Goal: Task Accomplishment & Management: Complete application form

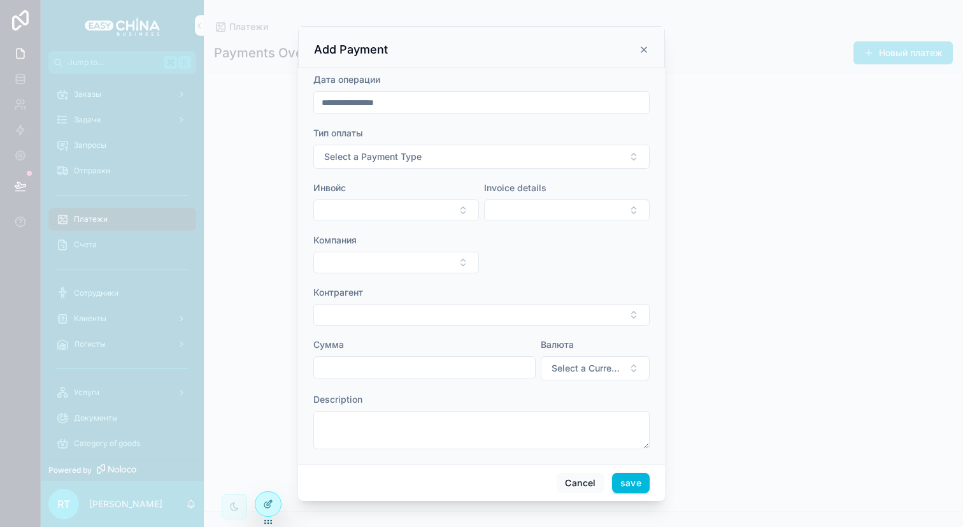
click at [517, 161] on button "Select a Payment Type" at bounding box center [481, 157] width 336 height 24
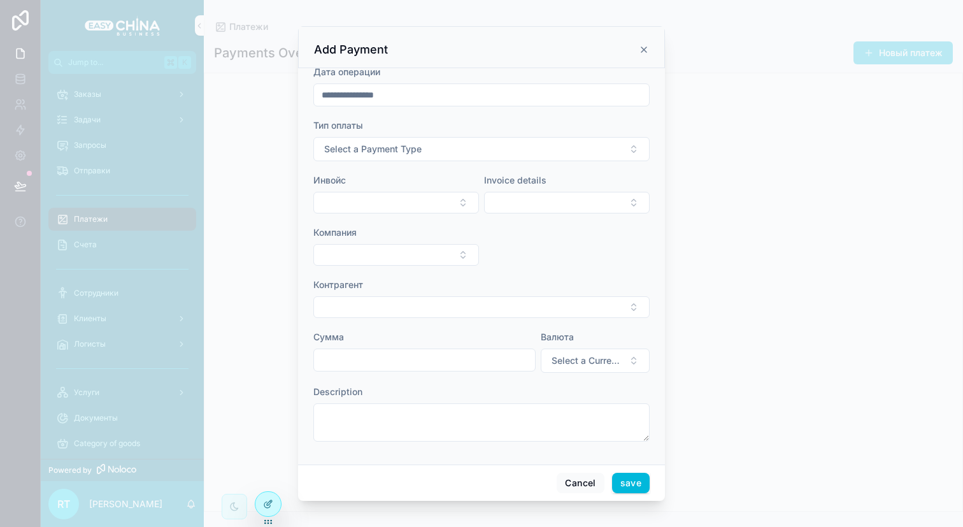
click at [434, 196] on button "Select Button" at bounding box center [396, 203] width 166 height 22
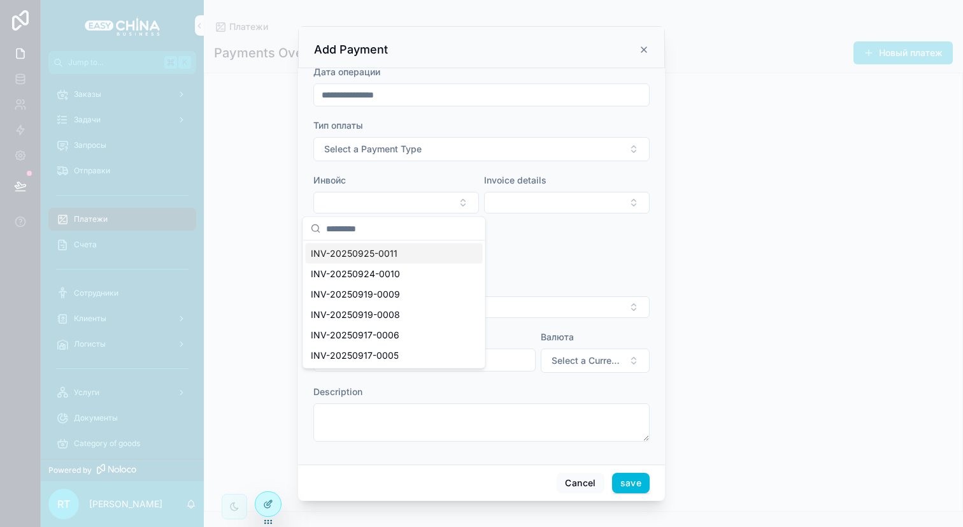
click at [418, 249] on div "INV-20250925-0011" at bounding box center [394, 253] width 177 height 20
type input "**********"
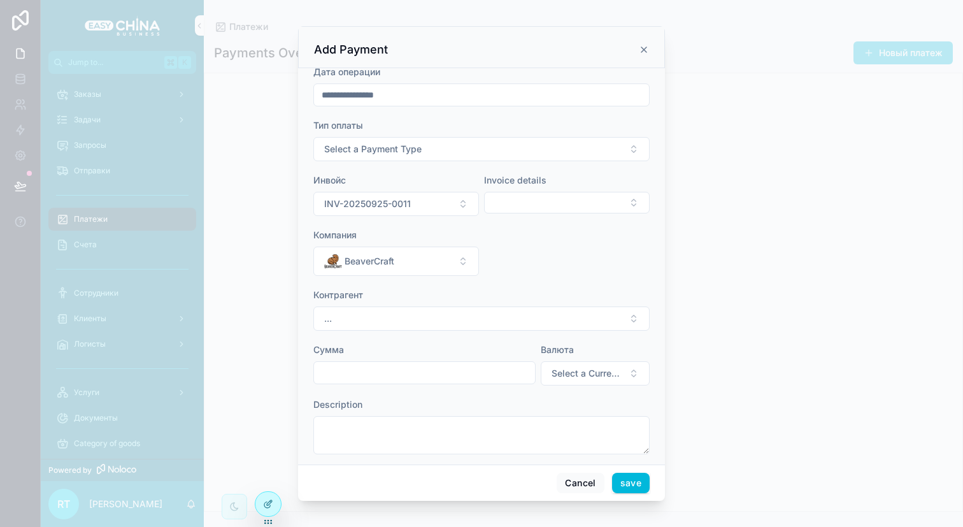
click at [500, 314] on button "..." at bounding box center [481, 318] width 336 height 24
click at [462, 257] on button "BeaverCraft" at bounding box center [396, 260] width 166 height 29
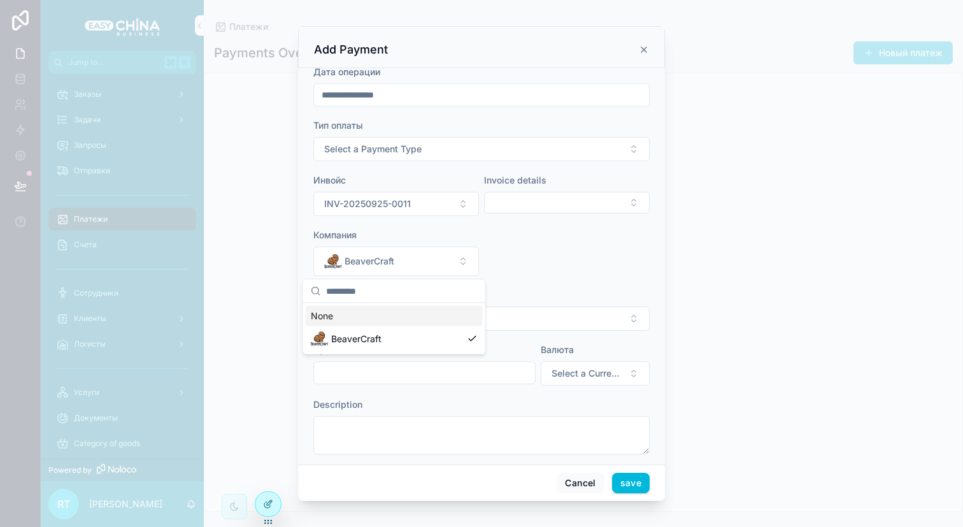
click at [462, 257] on button "BeaverCraft" at bounding box center [396, 260] width 166 height 29
click at [545, 208] on button "Select Button" at bounding box center [567, 203] width 166 height 22
click at [538, 255] on span "Доставка по Китаю" at bounding box center [518, 253] width 85 height 13
type input "******"
click at [592, 383] on button "Select a Currency" at bounding box center [595, 373] width 109 height 24
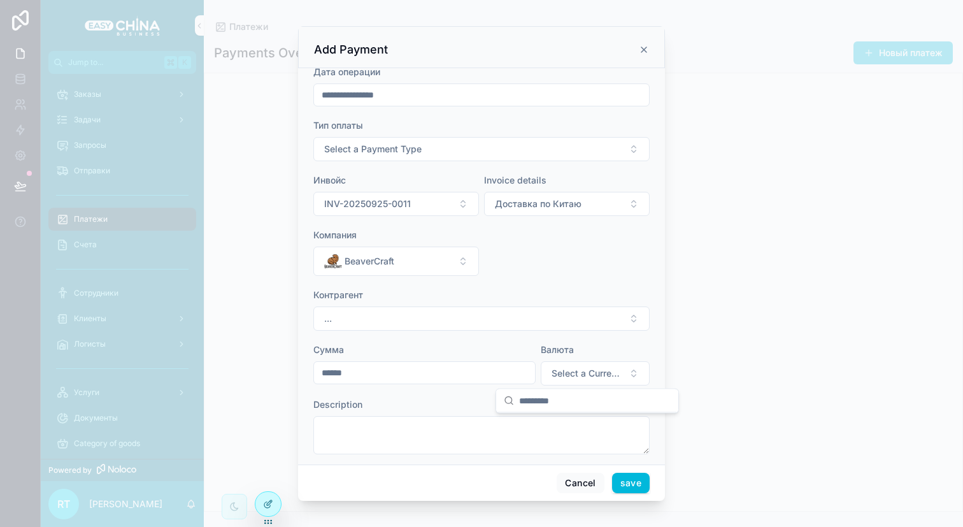
click at [592, 382] on button "Select a Currency" at bounding box center [595, 373] width 109 height 24
click at [432, 203] on button "INV-20250925-0011" at bounding box center [396, 204] width 166 height 24
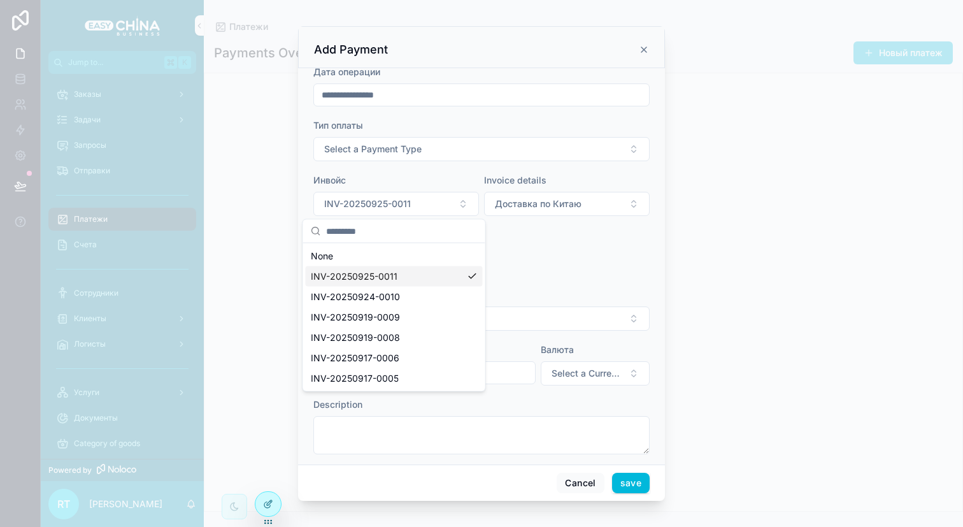
click at [433, 269] on div "INV-20250925-0011" at bounding box center [394, 276] width 177 height 20
type input "**********"
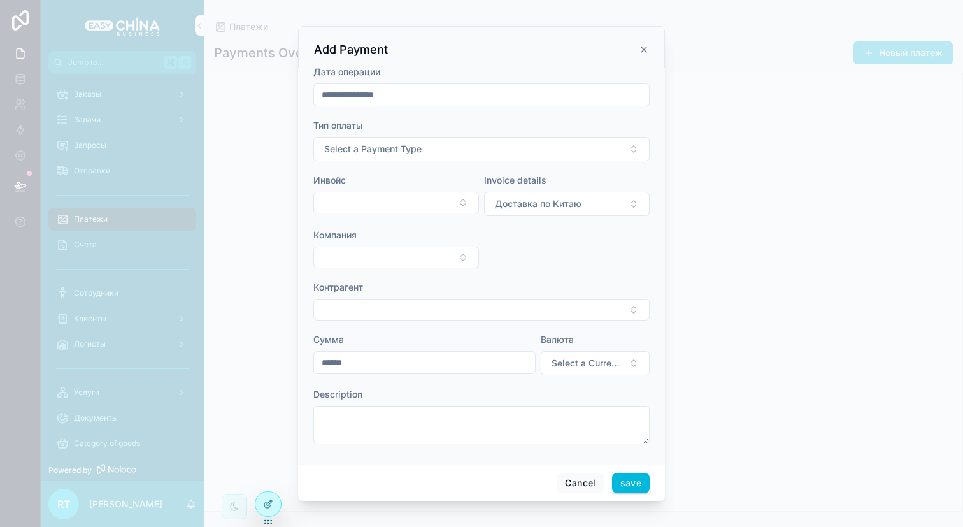
click at [424, 217] on form "**********" at bounding box center [481, 261] width 336 height 391
click at [426, 210] on button "Select Button" at bounding box center [396, 203] width 166 height 22
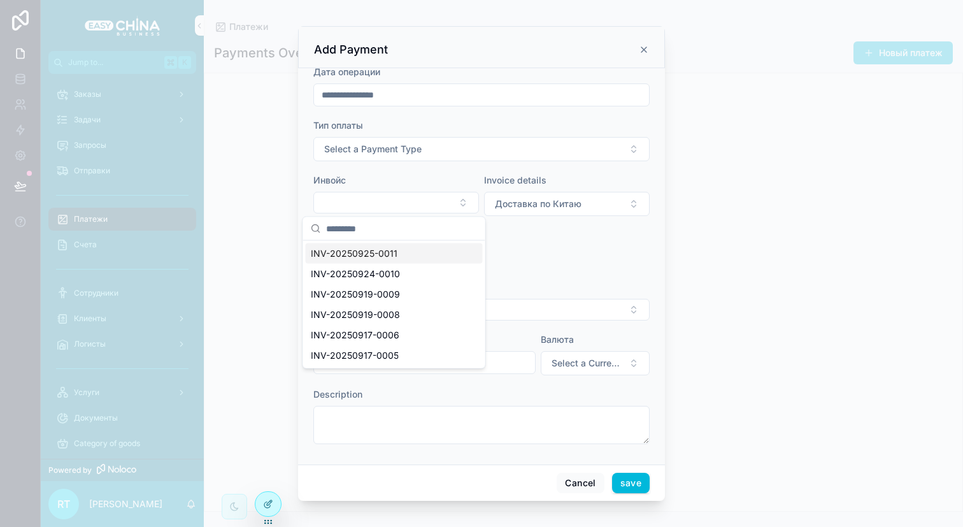
click at [400, 260] on div "INV-20250925-0011" at bounding box center [394, 253] width 177 height 20
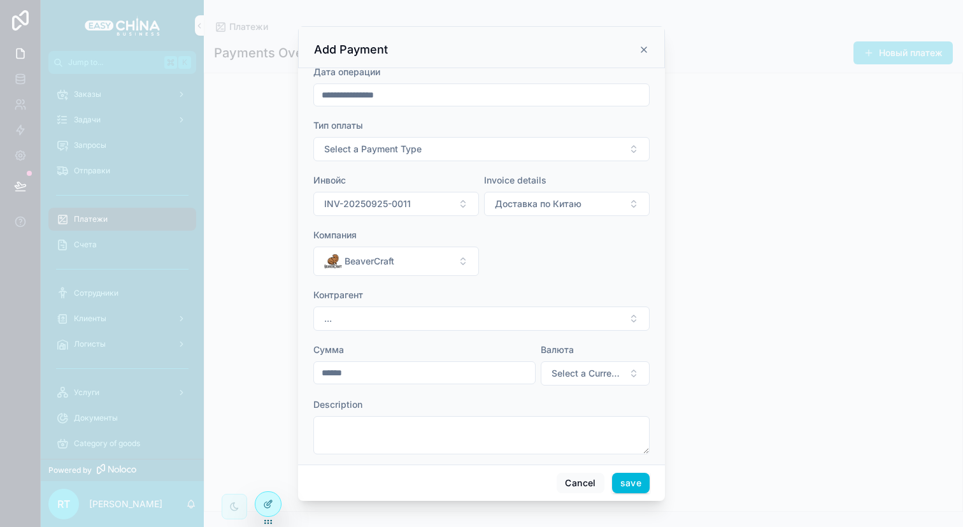
click at [523, 208] on span "Доставка по Китаю" at bounding box center [538, 203] width 87 height 13
click at [513, 266] on div "Доставка по Китаю" at bounding box center [559, 276] width 177 height 20
click at [501, 211] on button "Select Button" at bounding box center [567, 203] width 166 height 22
click at [501, 203] on button "Select Button" at bounding box center [567, 203] width 166 height 22
click at [429, 206] on button "INV-20250925-0011" at bounding box center [396, 204] width 166 height 24
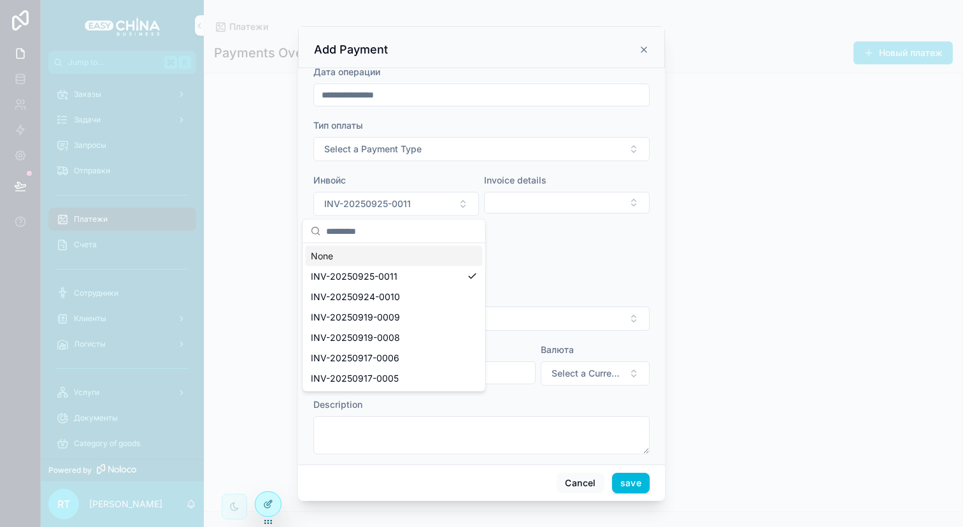
click at [394, 272] on span "INV-20250925-0011" at bounding box center [354, 276] width 87 height 13
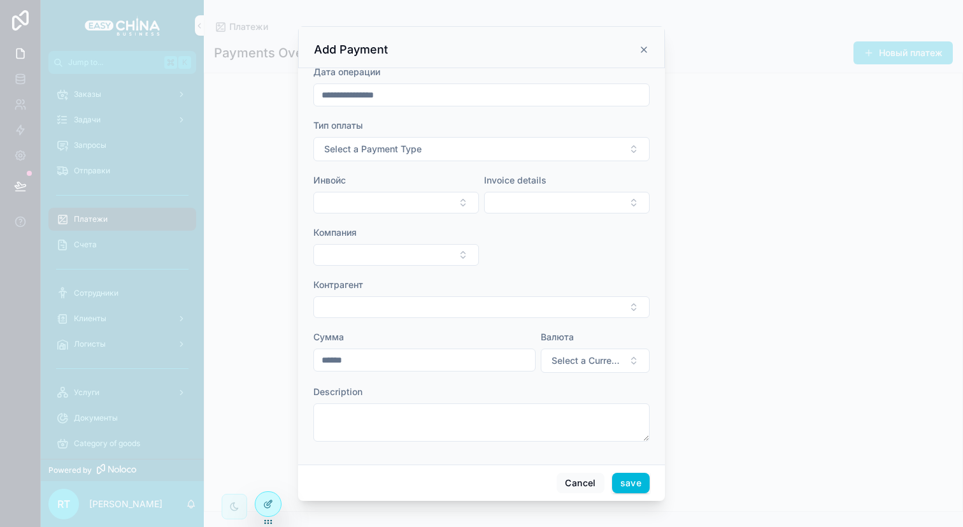
click at [411, 203] on button "Select Button" at bounding box center [396, 203] width 166 height 22
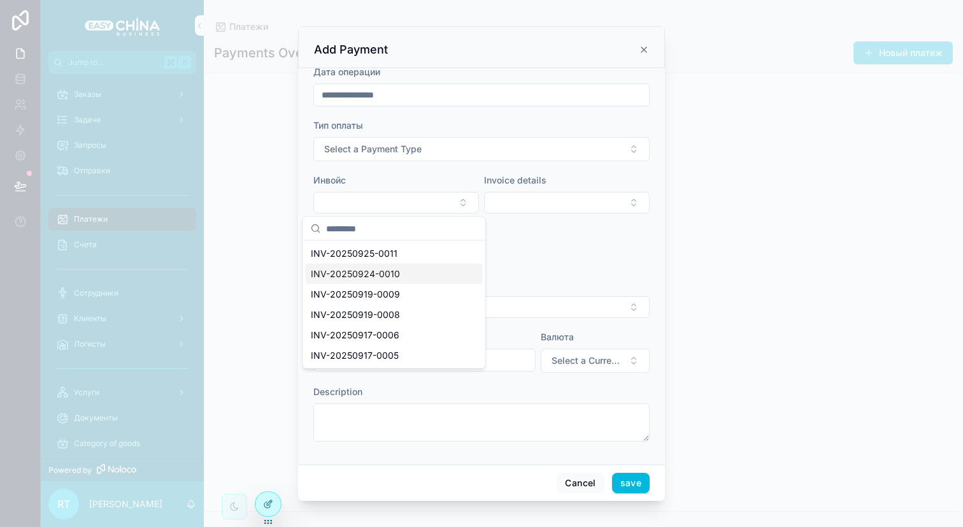
click at [401, 276] on div "INV-20250924-0010" at bounding box center [394, 274] width 177 height 20
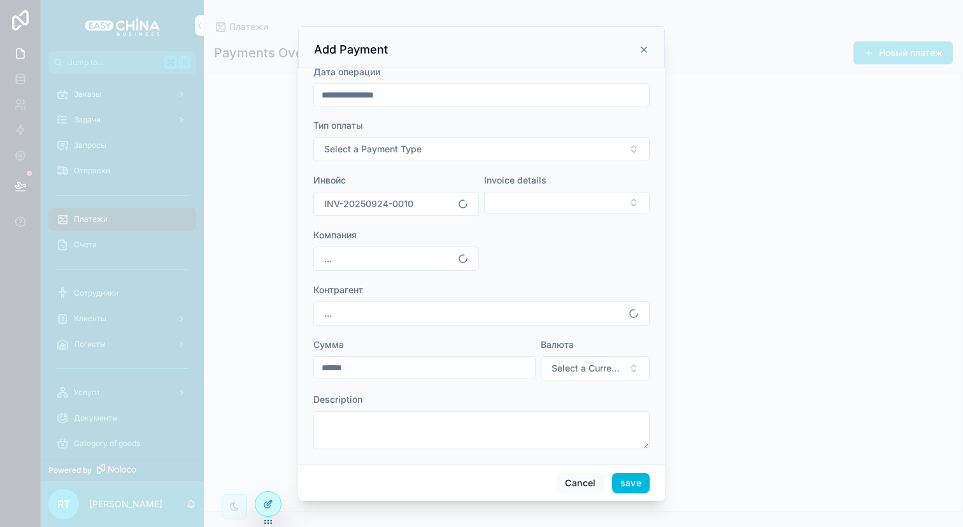
click at [414, 197] on button "INV-20250924-0010" at bounding box center [396, 204] width 166 height 24
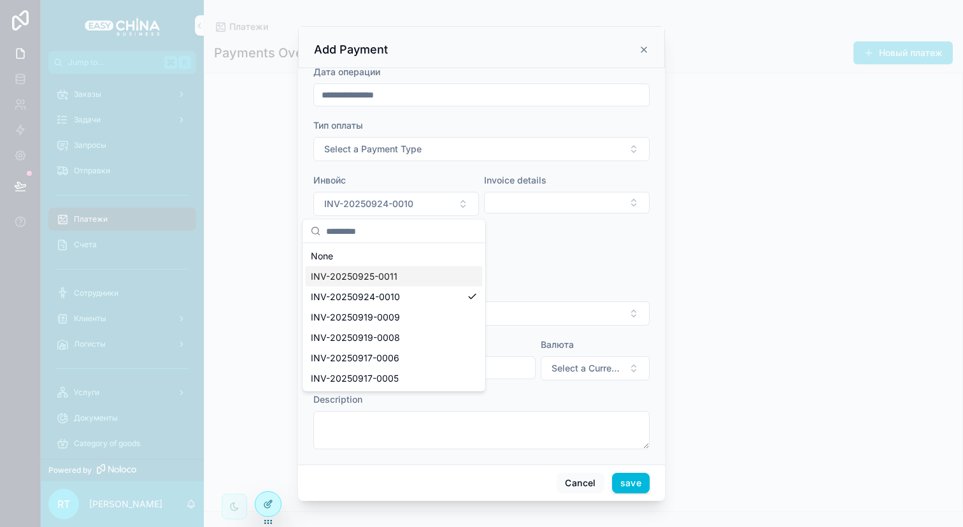
click at [389, 273] on span "INV-20250925-0011" at bounding box center [354, 276] width 87 height 13
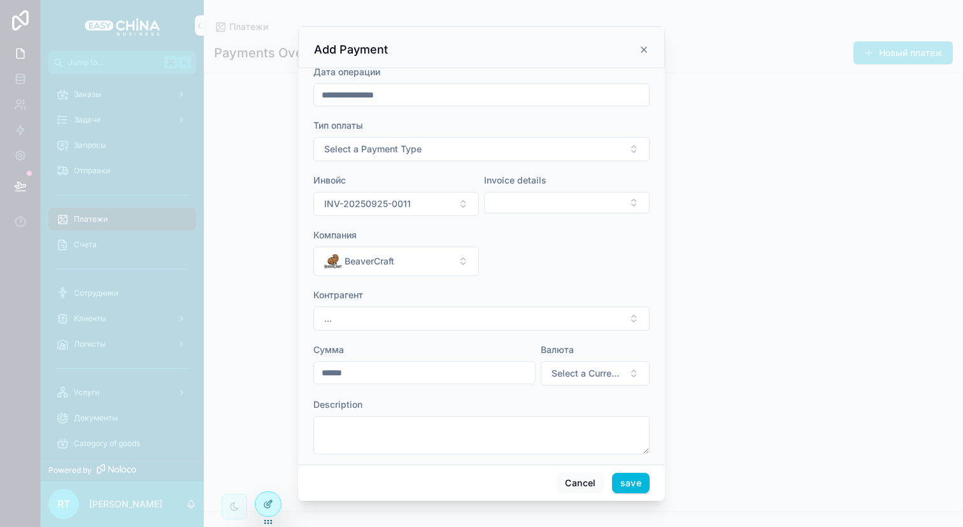
click at [439, 208] on button "INV-20250925-0011" at bounding box center [396, 204] width 166 height 24
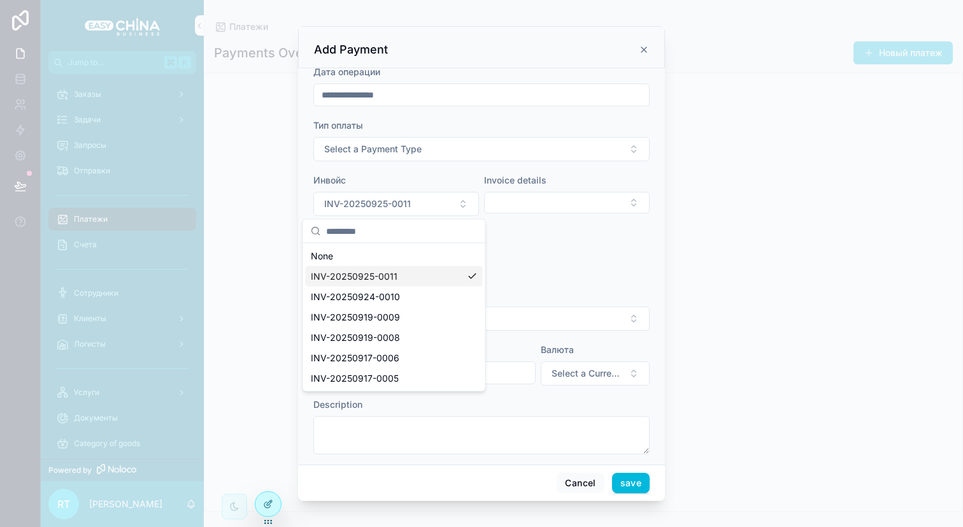
click at [410, 275] on div "INV-20250925-0011" at bounding box center [394, 276] width 177 height 20
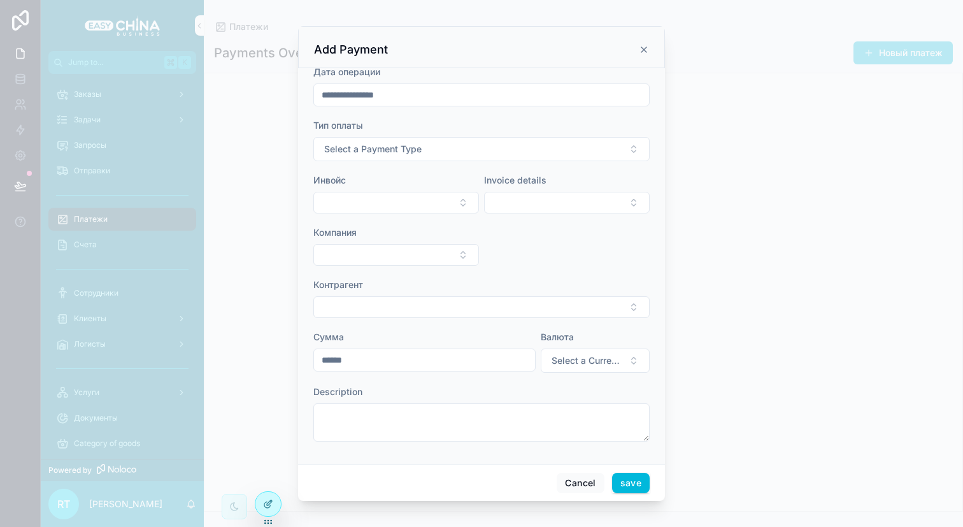
click at [452, 199] on button "Select Button" at bounding box center [396, 203] width 166 height 22
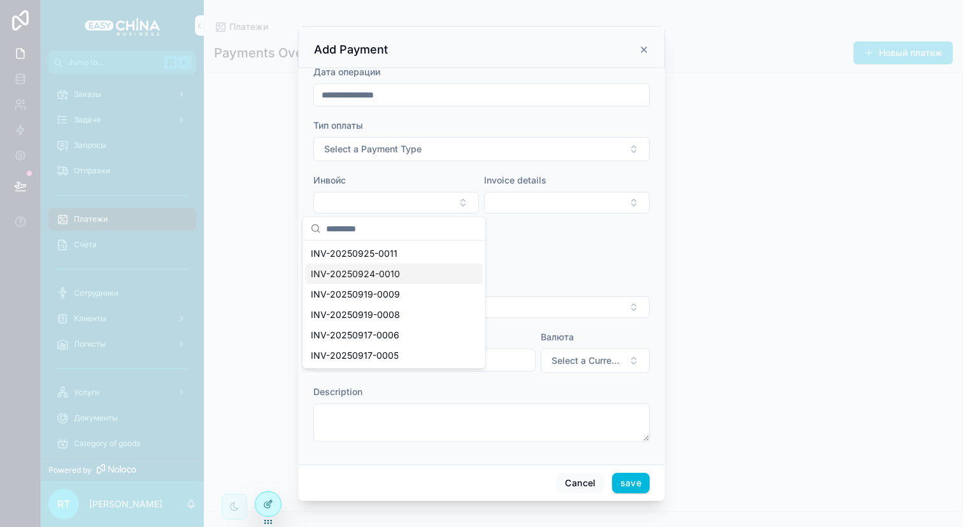
click at [419, 262] on div "INV-20250925-0011" at bounding box center [394, 253] width 177 height 20
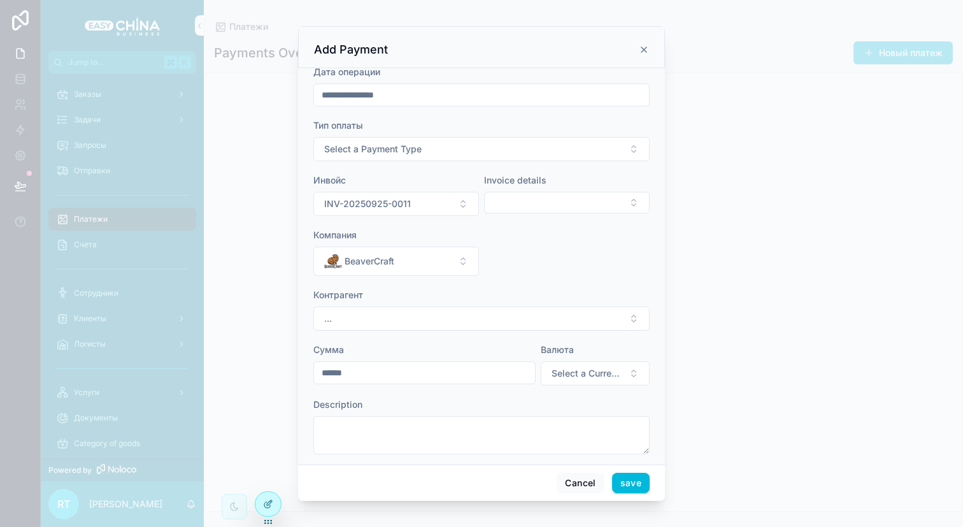
click at [538, 207] on button "Select Button" at bounding box center [567, 203] width 166 height 22
click at [505, 197] on button "Select Button" at bounding box center [567, 203] width 166 height 22
click at [512, 259] on div "Доставка по Китаю" at bounding box center [559, 253] width 177 height 20
click at [425, 304] on div "Контрагент ..." at bounding box center [481, 310] width 336 height 42
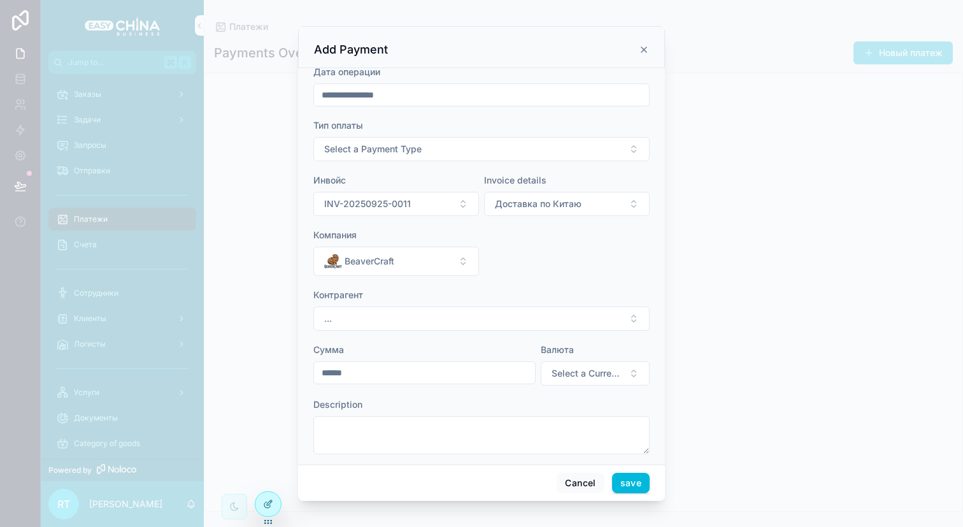
click at [420, 322] on button "..." at bounding box center [481, 318] width 336 height 24
click at [557, 376] on span "Select a Currency" at bounding box center [588, 373] width 72 height 13
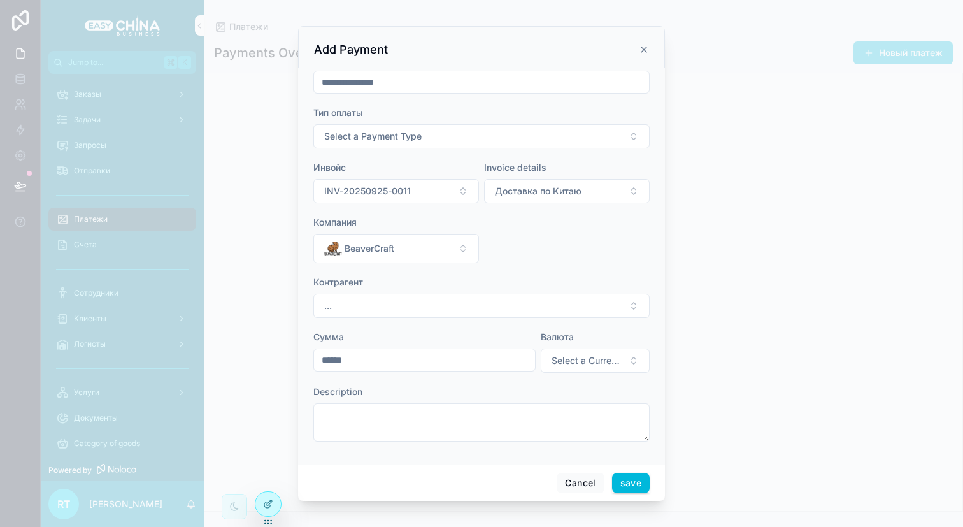
scroll to position [0, 0]
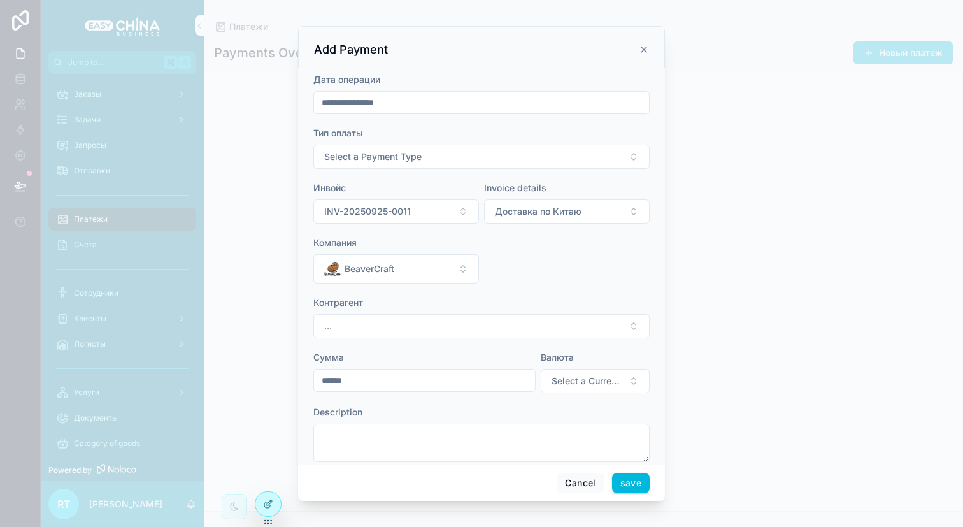
click at [491, 150] on button "Select a Payment Type" at bounding box center [481, 157] width 336 height 24
click at [473, 206] on div "Приход" at bounding box center [477, 208] width 177 height 19
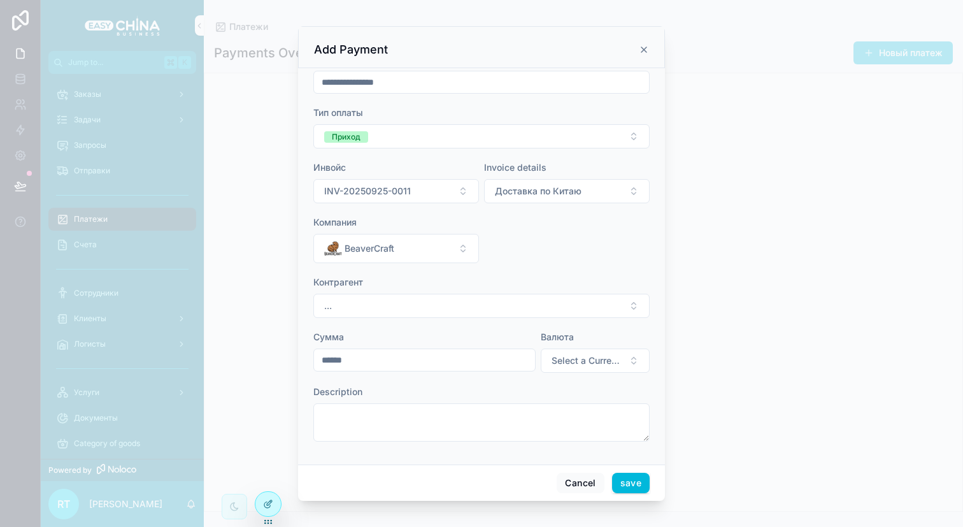
click at [464, 308] on button "..." at bounding box center [481, 306] width 336 height 24
click at [464, 307] on button "..." at bounding box center [481, 306] width 336 height 24
click at [264, 504] on icon at bounding box center [267, 505] width 6 height 6
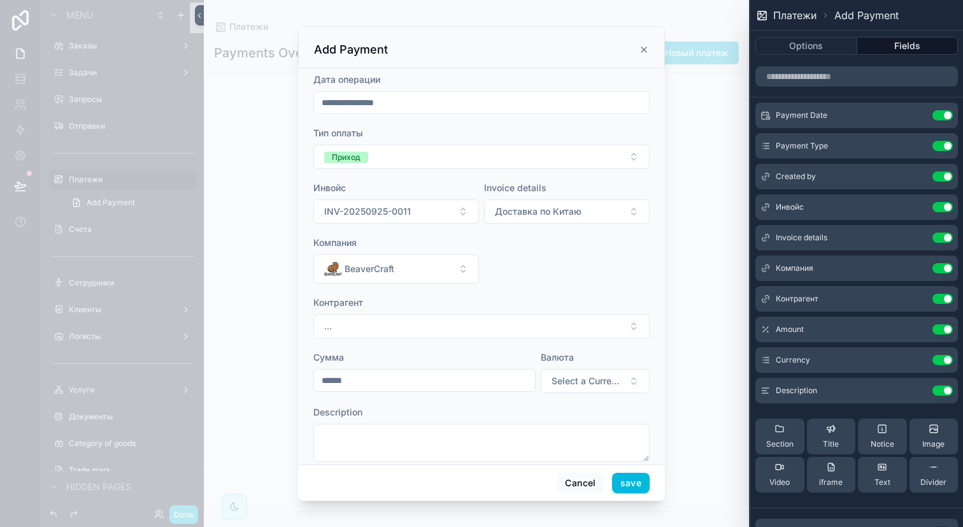
click at [932, 299] on button "Use setting" at bounding box center [942, 299] width 20 height 10
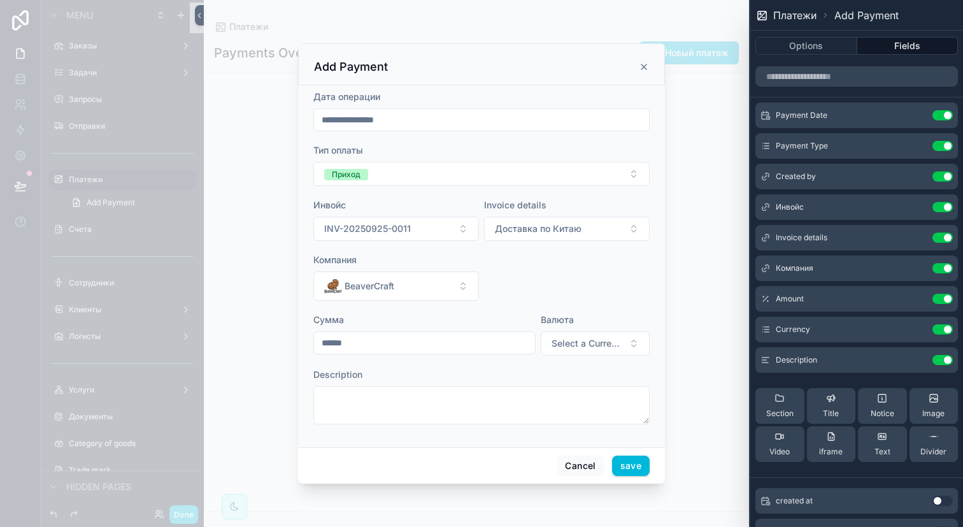
click at [0, 0] on icon at bounding box center [0, 0] width 0 height 0
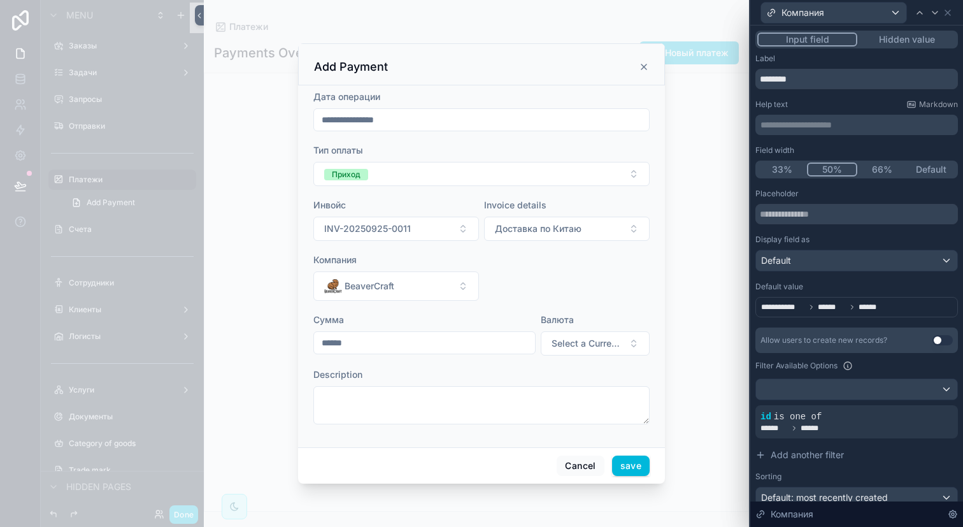
click at [930, 165] on button "Default" at bounding box center [932, 169] width 50 height 14
click at [837, 290] on div "Default value" at bounding box center [856, 287] width 203 height 10
click at [946, 16] on icon at bounding box center [948, 13] width 10 height 10
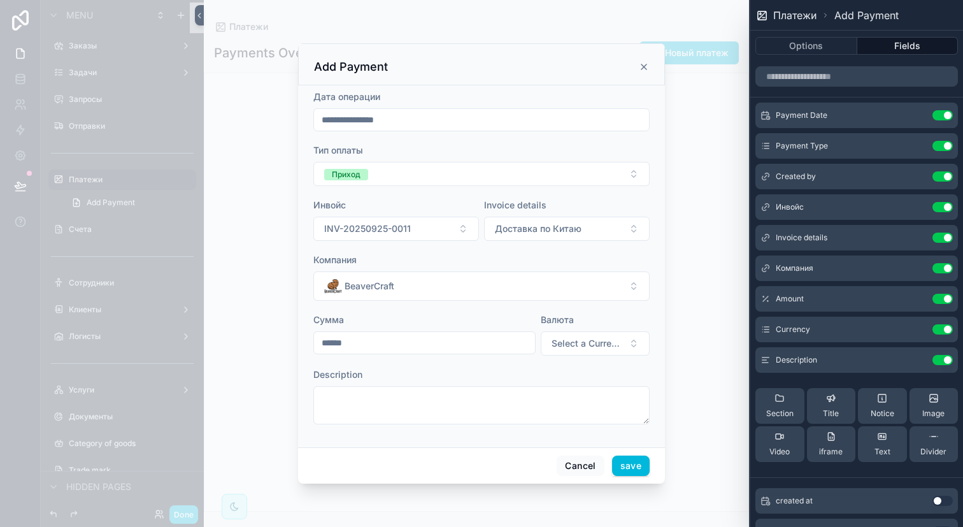
click at [455, 348] on input "******" at bounding box center [424, 343] width 221 height 18
type input "**********"
